Goal: Book appointment/travel/reservation

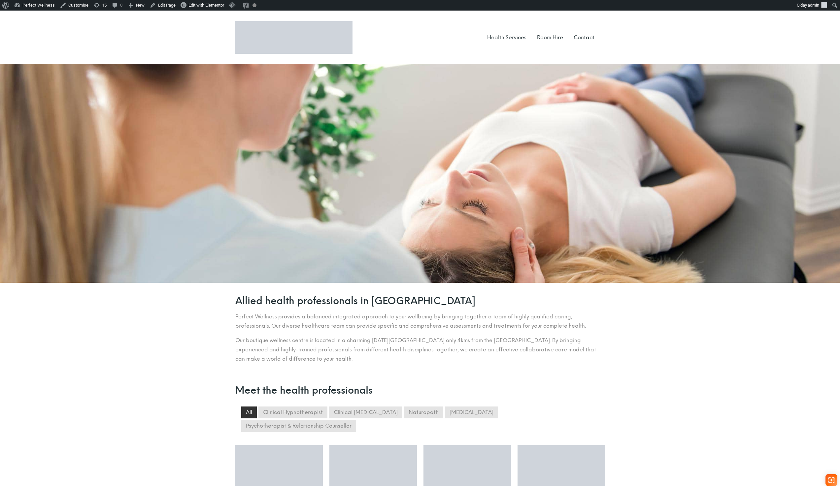
click at [546, 37] on link "Room Hire" at bounding box center [550, 37] width 26 height 6
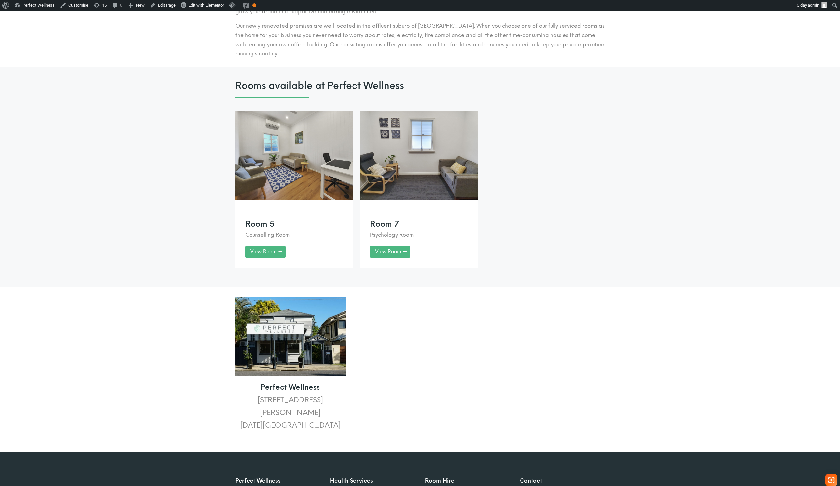
scroll to position [512, 0]
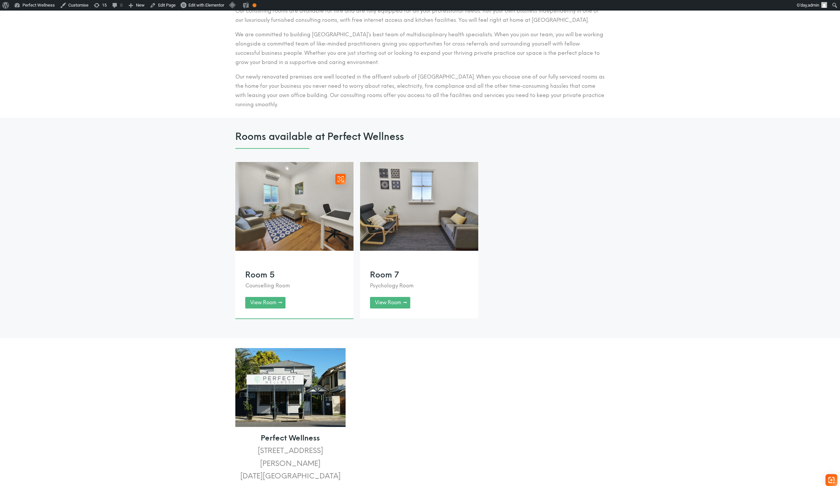
click at [328, 227] on link at bounding box center [294, 240] width 118 height 156
